Goal: Find specific page/section: Find specific page/section

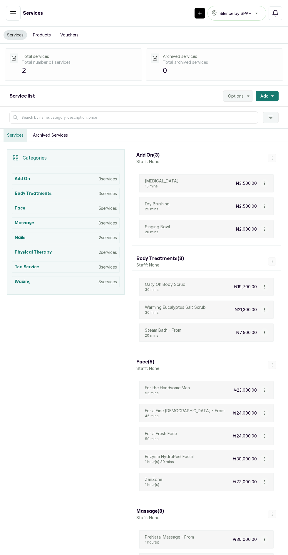
click at [71, 36] on button "Vouchers" at bounding box center [69, 34] width 25 height 9
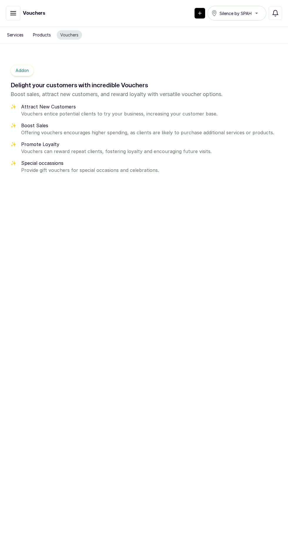
click at [200, 13] on icon "button" at bounding box center [199, 13] width 3 height 3
click at [202, 14] on rect "button" at bounding box center [200, 13] width 11 height 11
click at [200, 13] on icon "button" at bounding box center [199, 13] width 3 height 3
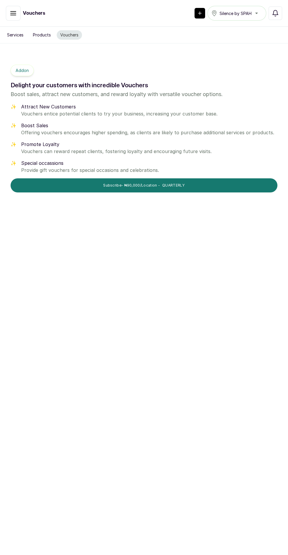
click at [200, 13] on icon "button" at bounding box center [199, 13] width 3 height 3
click at [200, 16] on rect "button" at bounding box center [200, 13] width 11 height 11
click at [200, 13] on icon "button" at bounding box center [199, 13] width 3 height 3
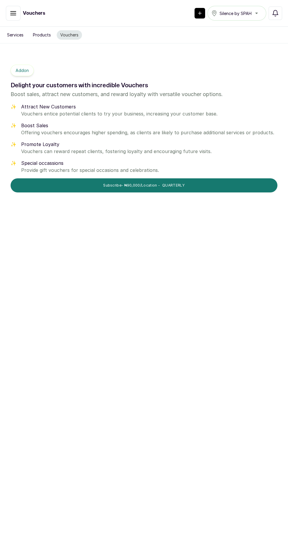
click at [11, 38] on button "Services" at bounding box center [16, 34] width 24 height 9
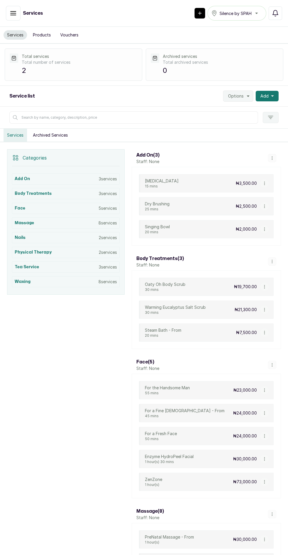
click at [71, 38] on button "Vouchers" at bounding box center [69, 34] width 25 height 9
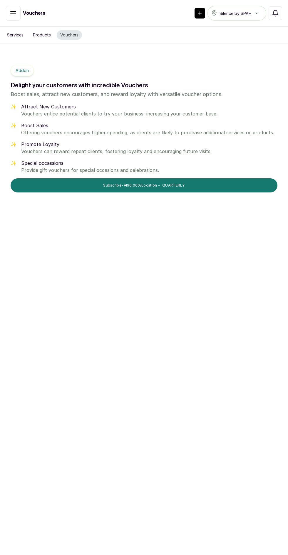
click at [200, 13] on icon "button" at bounding box center [199, 13] width 3 height 3
click at [199, 16] on rect "button" at bounding box center [200, 13] width 11 height 11
click at [186, 11] on div "Vouchers Silence by SPAH Notifications" at bounding box center [144, 13] width 276 height 15
click at [185, 12] on div "Vouchers Silence by SPAH Notifications" at bounding box center [144, 13] width 276 height 15
